Goal: Task Accomplishment & Management: Manage account settings

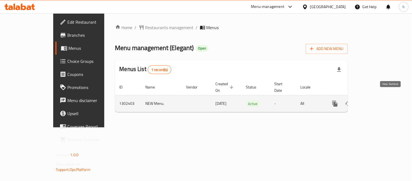
click at [381, 98] on link "enhanced table" at bounding box center [374, 103] width 13 height 13
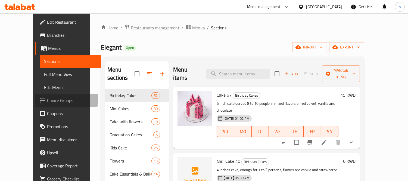
click at [47, 100] on span "Choice Groups" at bounding box center [72, 100] width 50 height 7
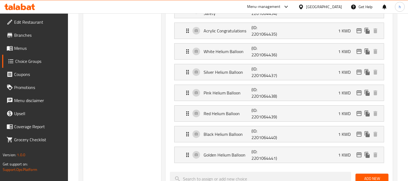
scroll to position [211, 0]
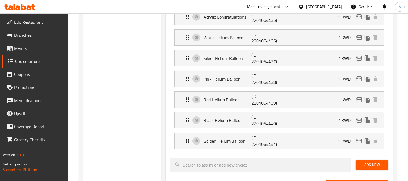
click at [26, 11] on div at bounding box center [19, 6] width 39 height 11
click at [27, 7] on icon at bounding box center [19, 7] width 31 height 7
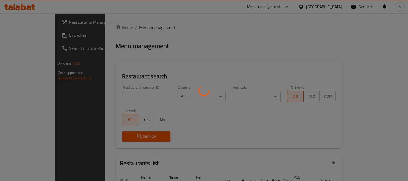
scroll to position [36, 0]
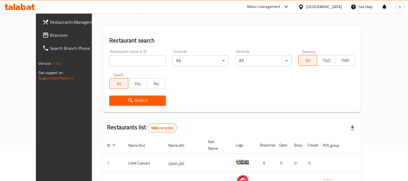
click at [50, 38] on span "Branches" at bounding box center [75, 35] width 50 height 7
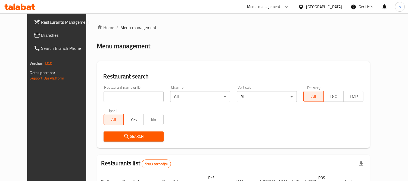
click at [41, 33] on span "Branches" at bounding box center [66, 35] width 50 height 7
